Goal: Information Seeking & Learning: Learn about a topic

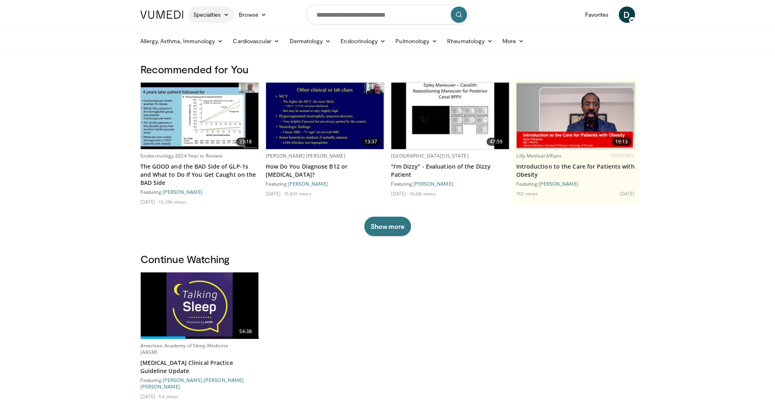
click at [201, 11] on link "Specialties" at bounding box center [211, 15] width 46 height 16
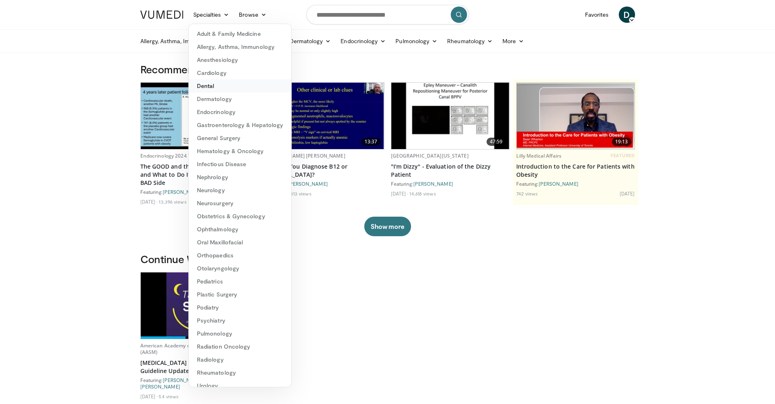
click at [225, 85] on link "Dental" at bounding box center [240, 85] width 103 height 13
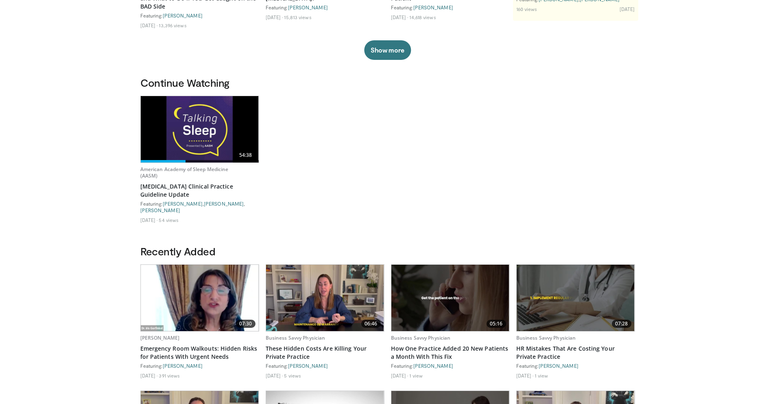
scroll to position [312, 0]
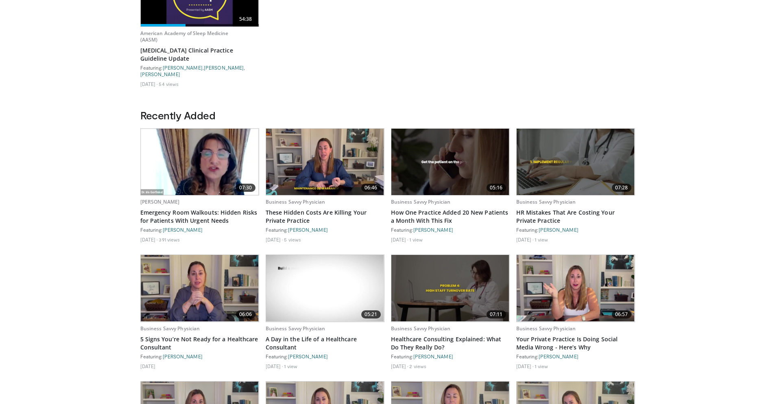
click at [445, 182] on img at bounding box center [451, 162] width 118 height 66
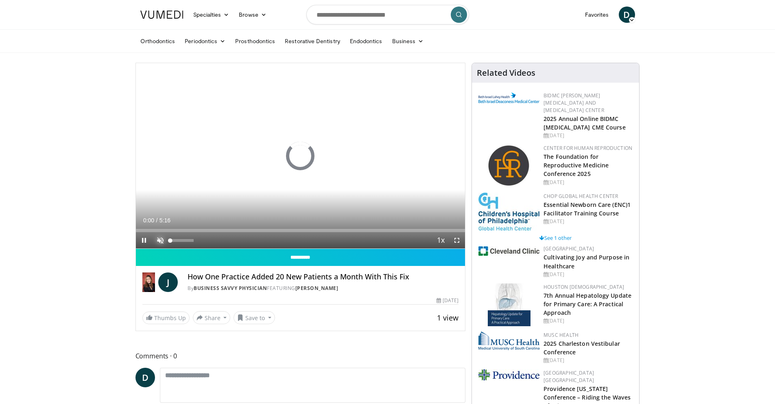
click at [161, 243] on span "Video Player" at bounding box center [160, 240] width 16 height 16
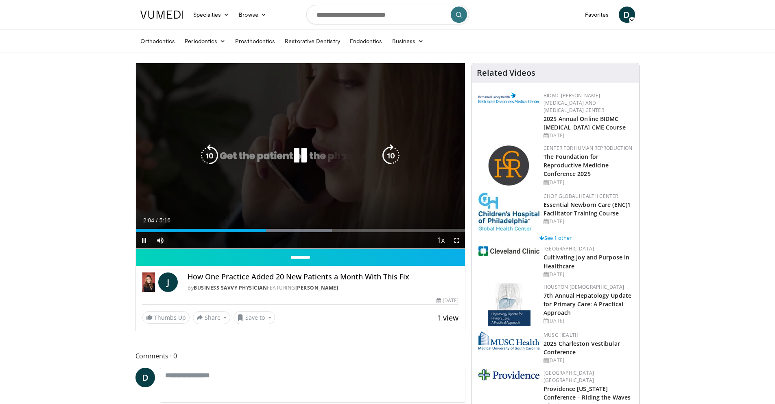
click at [299, 150] on icon "Video Player" at bounding box center [300, 155] width 23 height 23
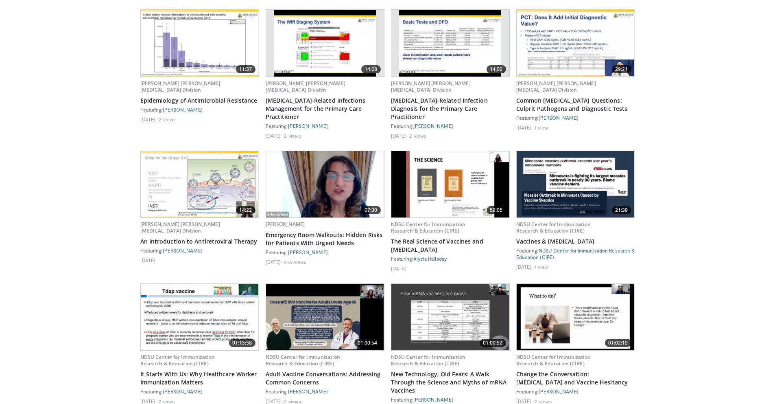
scroll to position [980, 0]
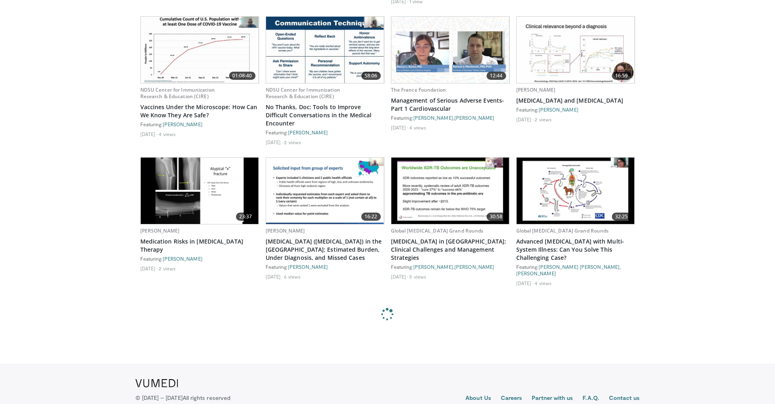
click at [214, 403] on link "Privacy policy" at bounding box center [216, 411] width 38 height 8
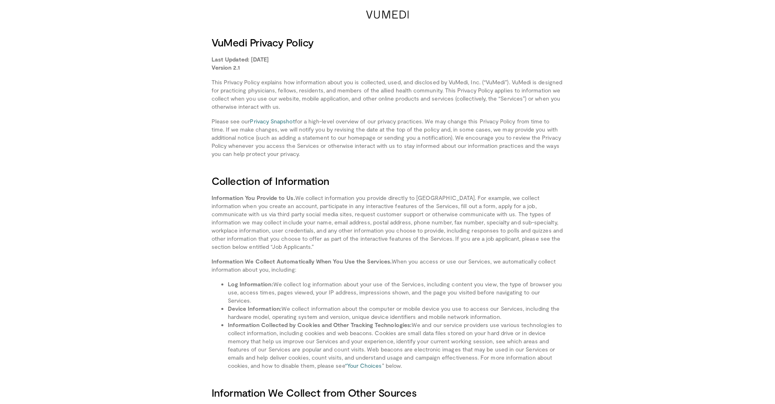
scroll to position [1811, 0]
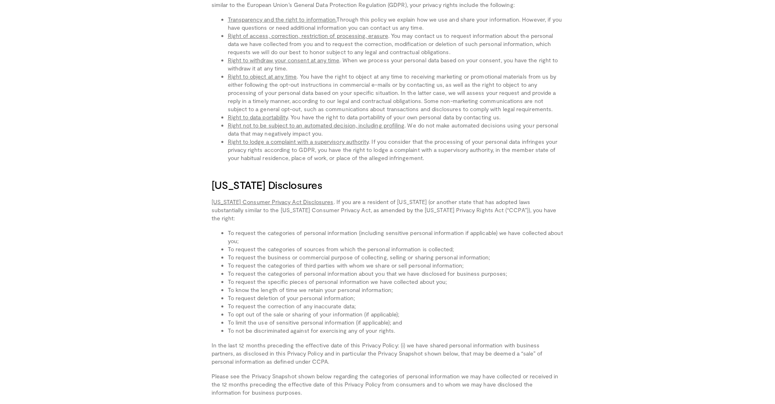
drag, startPoint x: 307, startPoint y: 345, endPoint x: 300, endPoint y: 344, distance: 7.9
click at [300, 344] on p "In the last 12 months preceding the effective date of this Privacy Policy: (i) …" at bounding box center [388, 353] width 352 height 24
click at [289, 302] on li "To request the correction of any inaccurate data;" at bounding box center [396, 306] width 336 height 8
drag, startPoint x: 288, startPoint y: 232, endPoint x: 372, endPoint y: 234, distance: 83.9
click at [372, 245] on li "To request the categories of sources from which the personal information is col…" at bounding box center [396, 249] width 336 height 8
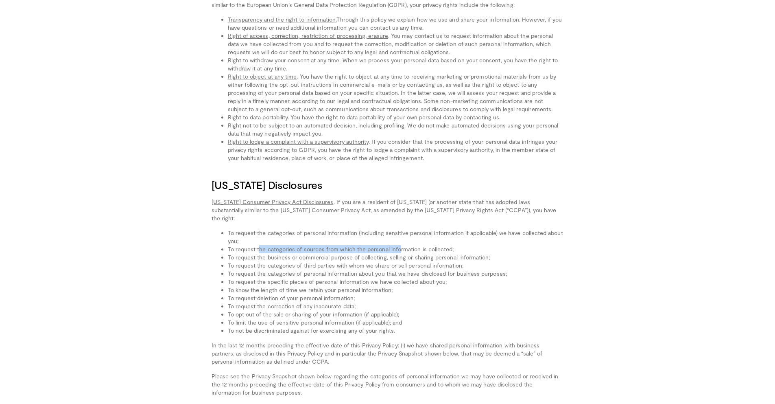
click at [372, 245] on li "To request the categories of sources from which the personal information is col…" at bounding box center [396, 249] width 336 height 8
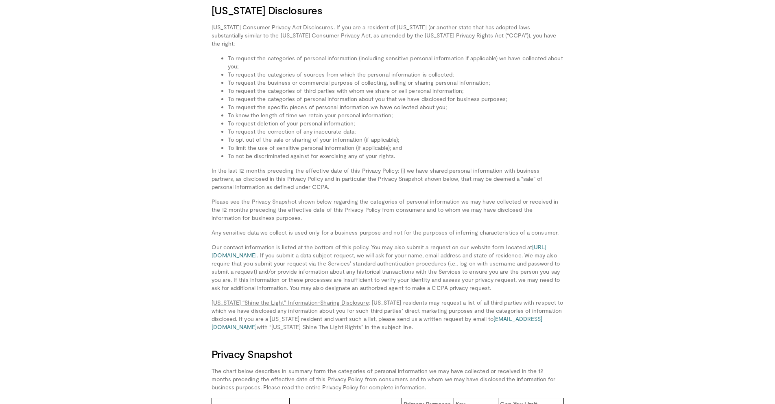
scroll to position [1888, 0]
